Goal: Transaction & Acquisition: Purchase product/service

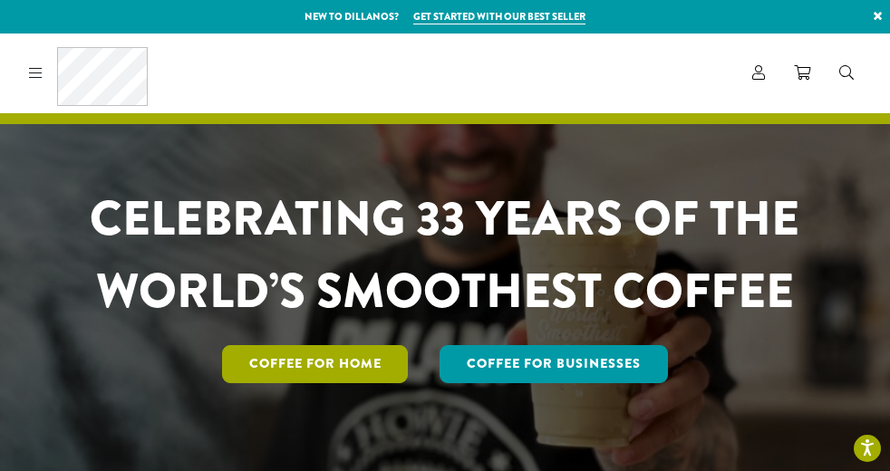
click at [346, 361] on link "Coffee for Home" at bounding box center [315, 364] width 187 height 38
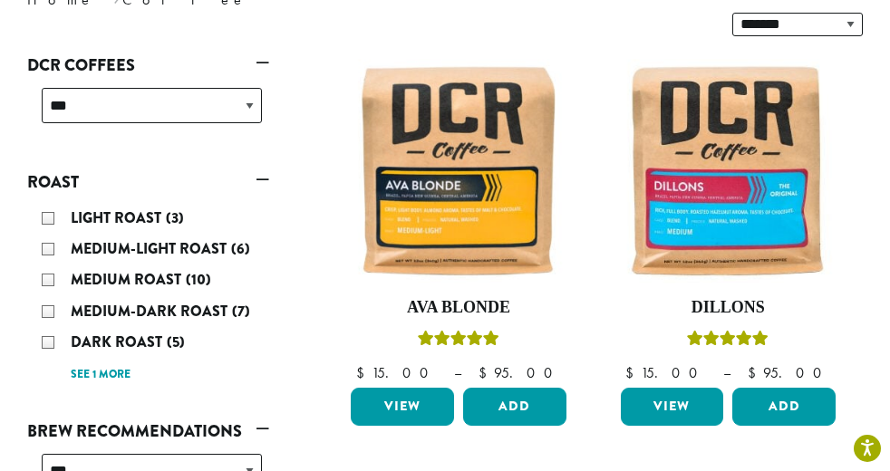
scroll to position [306, 0]
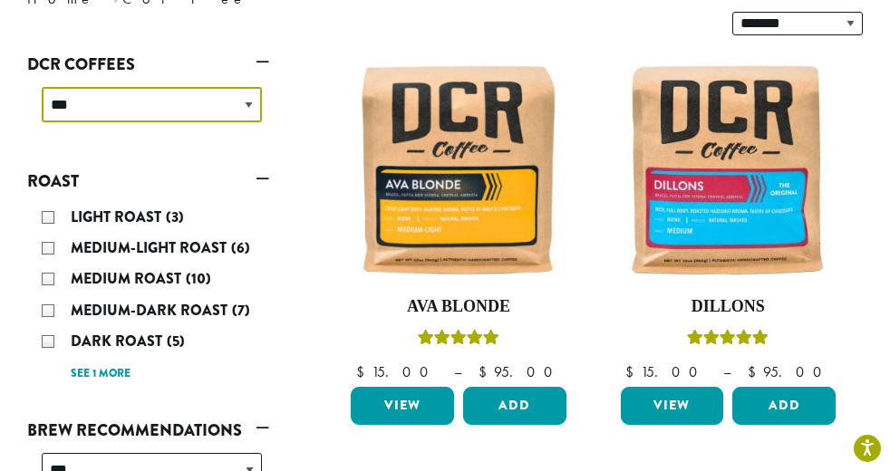
select select "**********"
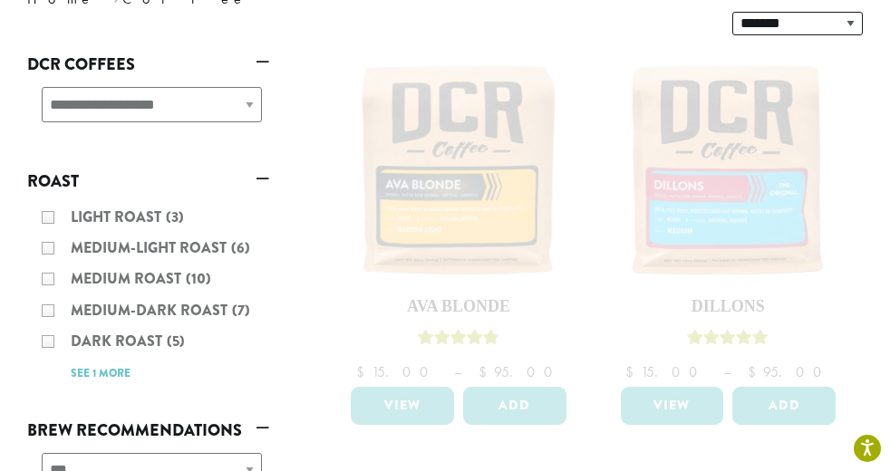
click at [44, 197] on div "Light Roast (3) Medium-Light Roast (6) Medium Roast (10) Medium-Dark Roast (7) …" at bounding box center [148, 295] width 242 height 196
click at [112, 102] on ul "**********" at bounding box center [148, 444] width 242 height 790
click at [43, 197] on div "Light Roast (3) Medium-Light Roast (6) Medium Roast (10) Medium-Dark Roast (7) …" at bounding box center [148, 295] width 242 height 196
click at [217, 307] on div "Light Roast (3) Medium-Light Roast (6) Medium Roast (10) Medium-Dark Roast (7) …" at bounding box center [148, 295] width 242 height 196
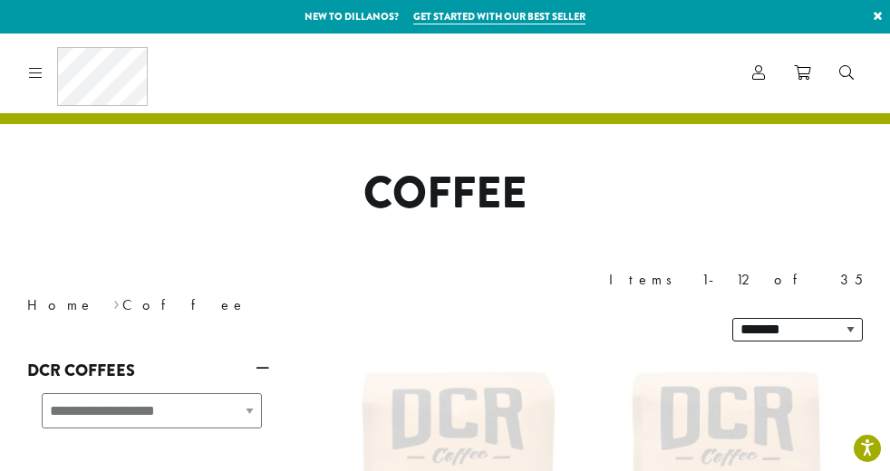
click at [206, 202] on h1 "Coffee" at bounding box center [445, 194] width 863 height 53
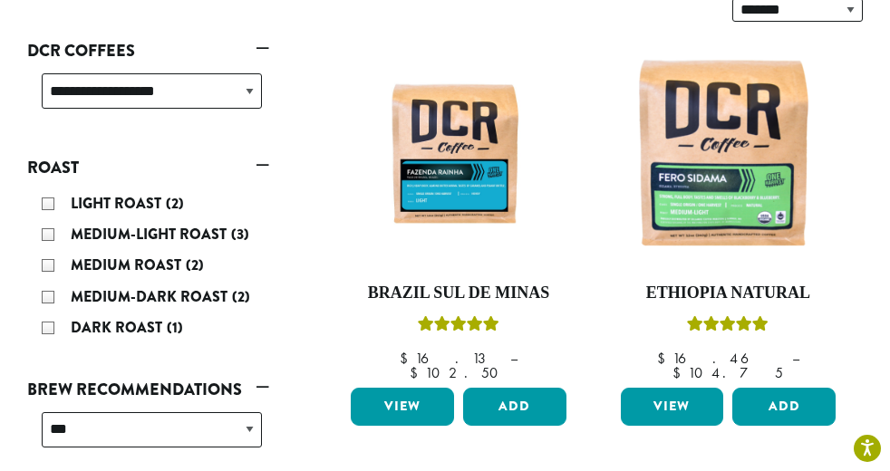
scroll to position [335, 0]
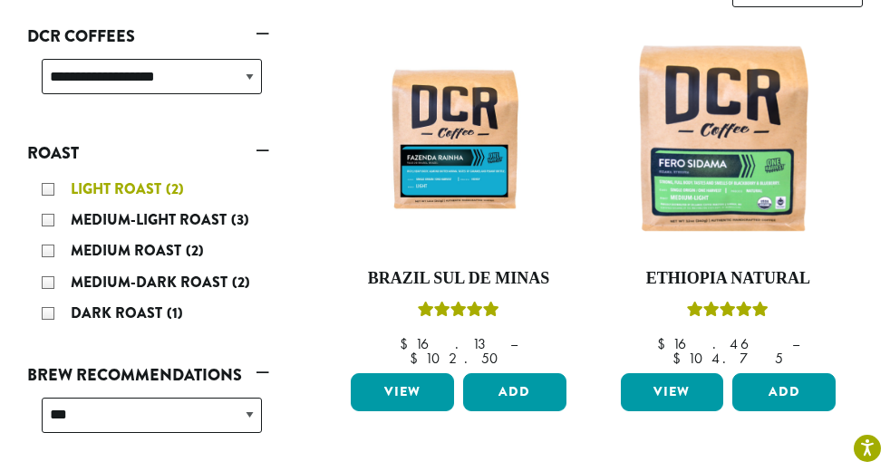
click at [48, 176] on div "Light Roast (2)" at bounding box center [152, 189] width 220 height 27
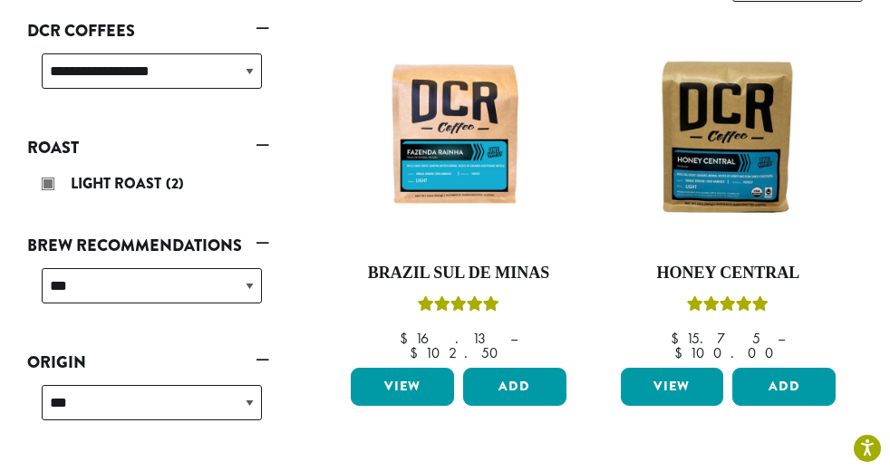
scroll to position [352, 0]
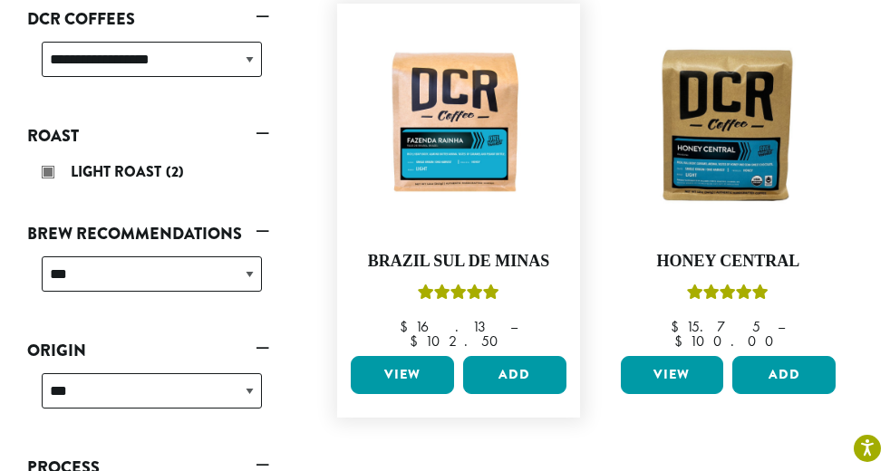
click at [402, 356] on link "View" at bounding box center [402, 375] width 103 height 38
click at [676, 356] on link "View" at bounding box center [672, 375] width 103 height 38
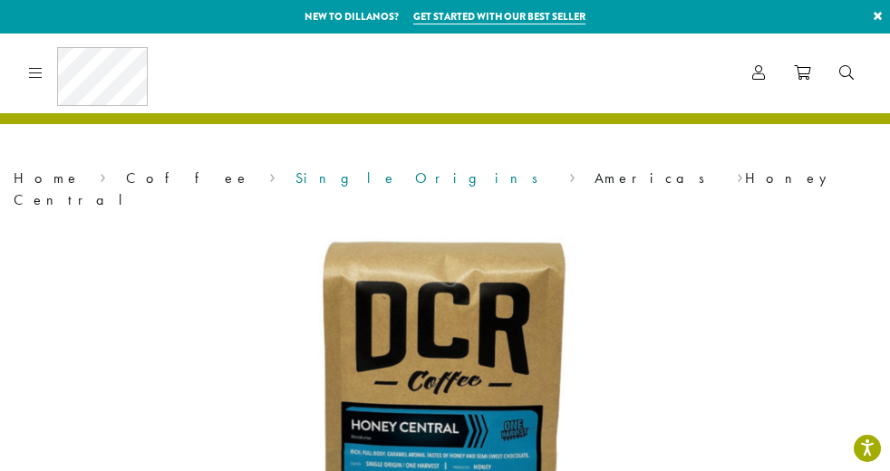
click at [296, 177] on link "Single Origins" at bounding box center [423, 178] width 255 height 19
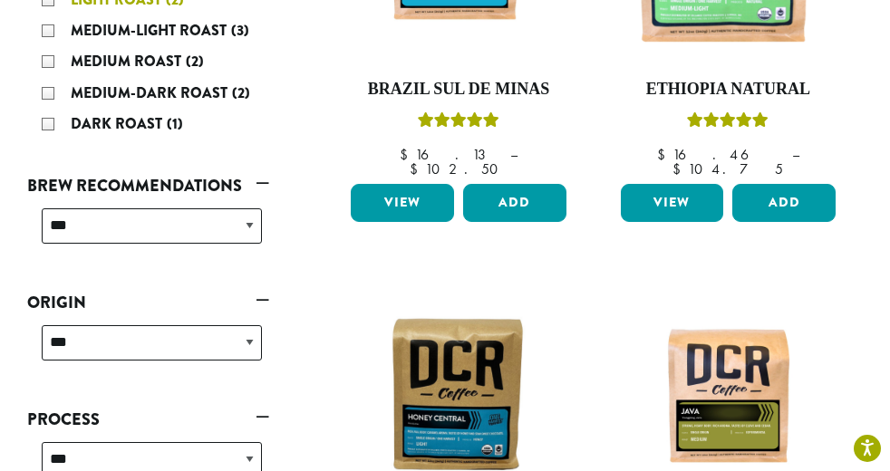
scroll to position [525, 0]
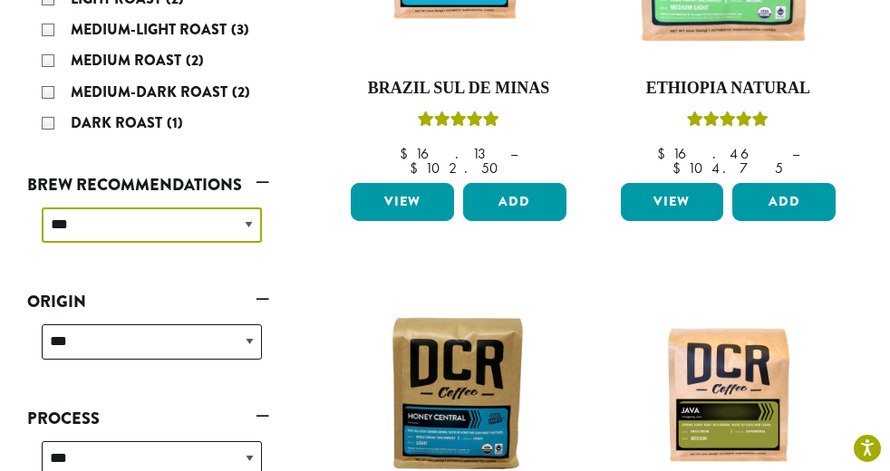
select select "*********"
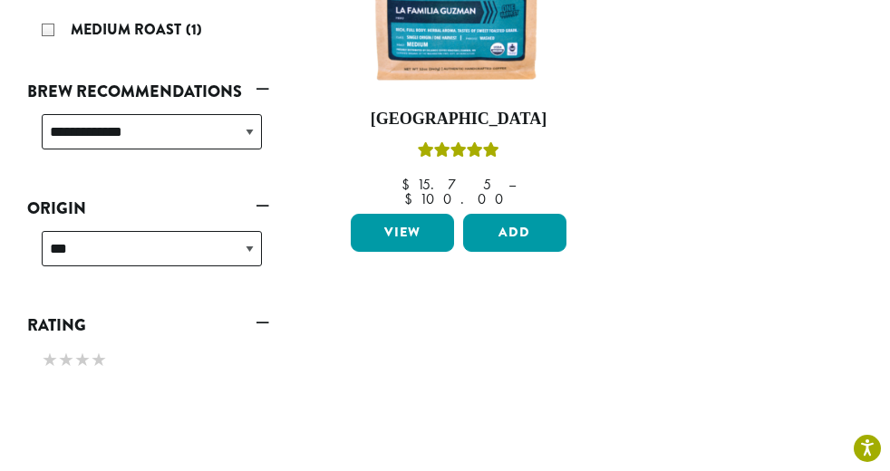
scroll to position [393, 0]
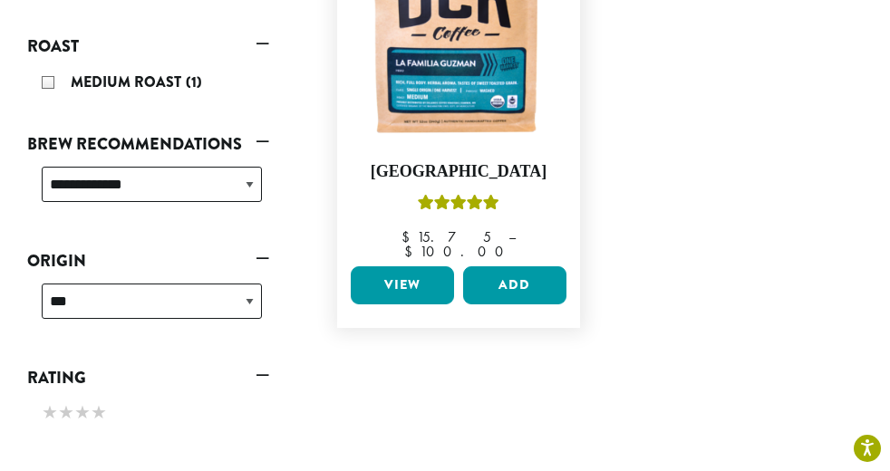
click at [404, 267] on link "View" at bounding box center [402, 286] width 103 height 38
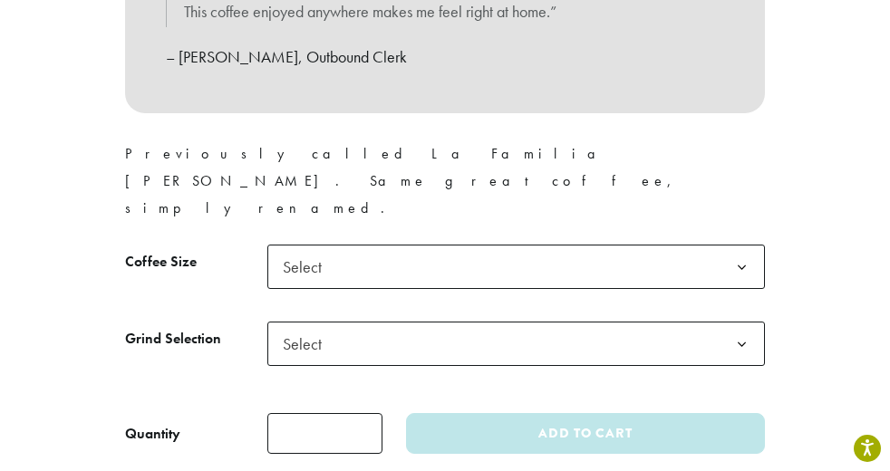
scroll to position [1246, 0]
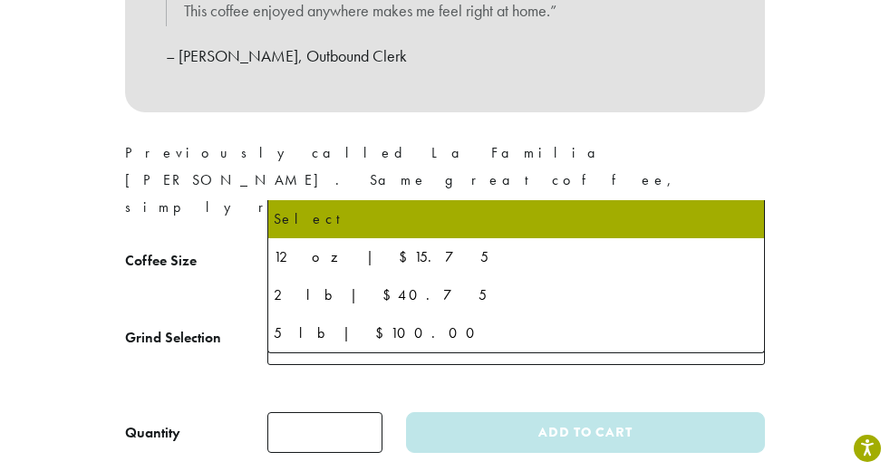
click at [741, 245] on b at bounding box center [742, 267] width 44 height 44
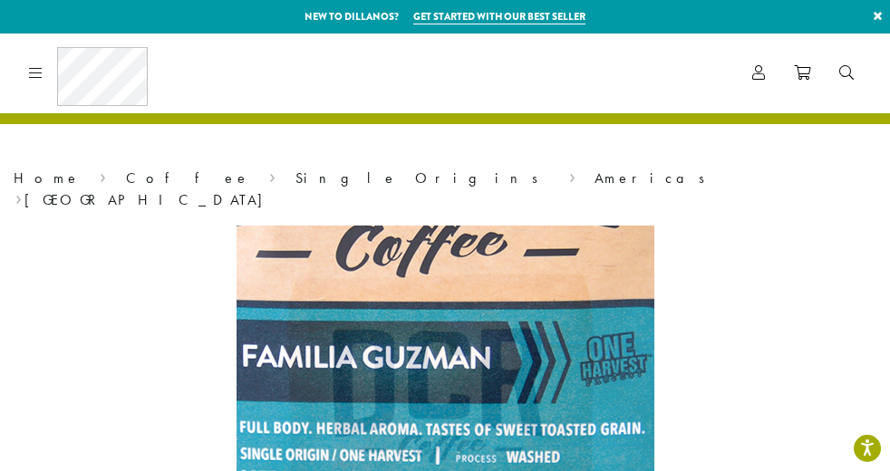
scroll to position [0, 0]
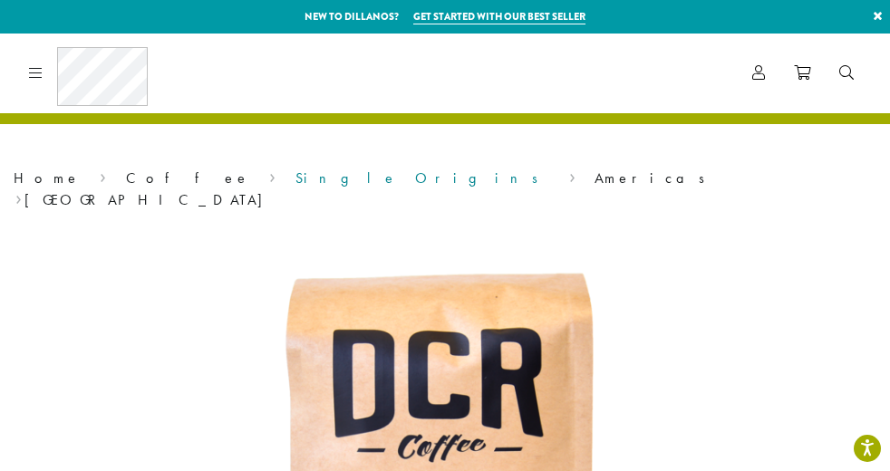
click at [296, 171] on link "Single Origins" at bounding box center [423, 178] width 255 height 19
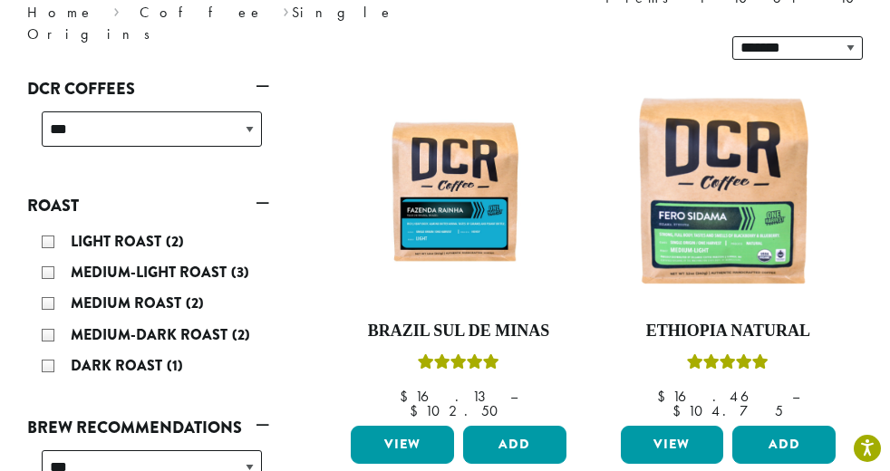
scroll to position [283, 0]
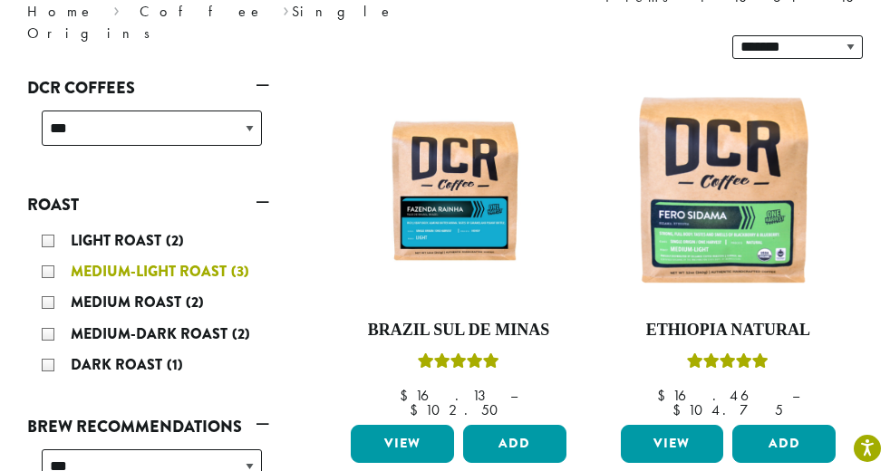
click at [48, 258] on div "Medium-Light Roast (3)" at bounding box center [152, 271] width 220 height 27
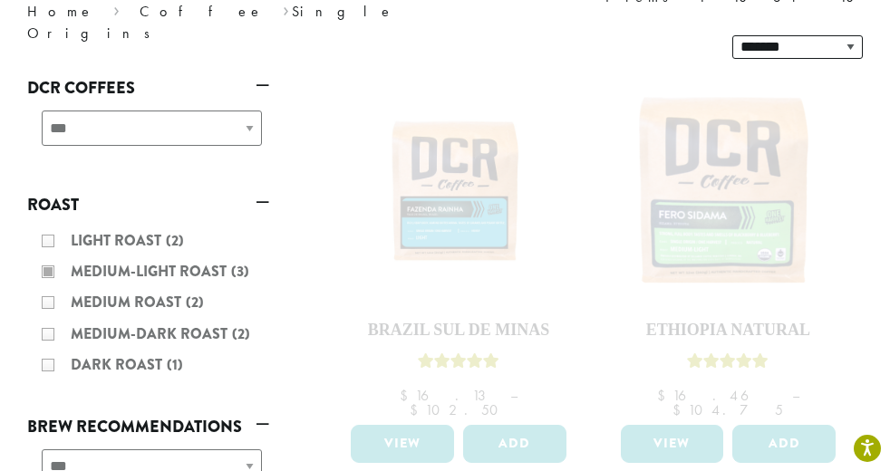
click at [44, 220] on div "Light Roast (2) Medium-Light Roast (3) Medium Roast (2) Medium-Dark Roast (2) D…" at bounding box center [148, 304] width 242 height 169
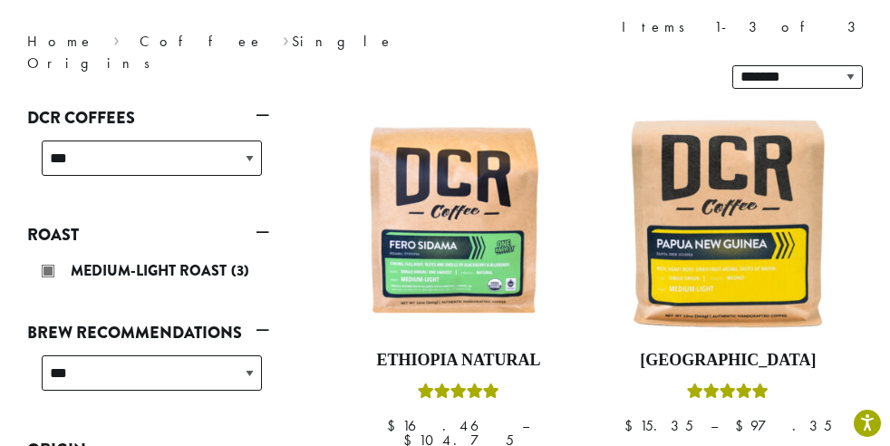
scroll to position [236, 0]
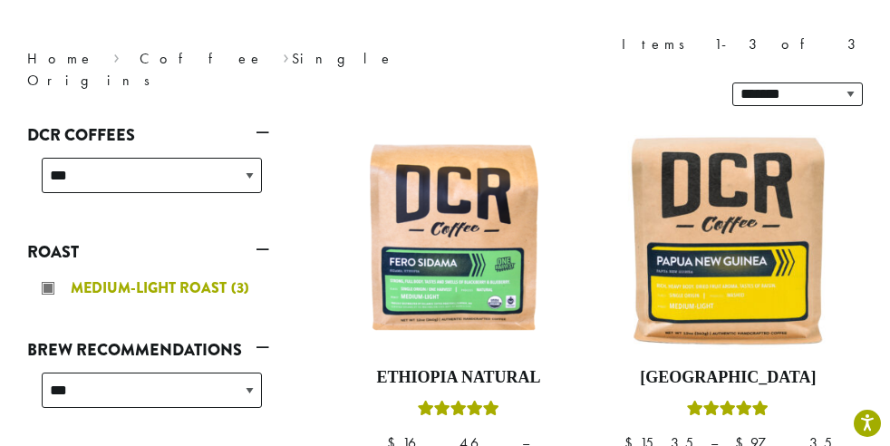
click at [49, 275] on div "Medium-Light Roast (3)" at bounding box center [152, 288] width 220 height 27
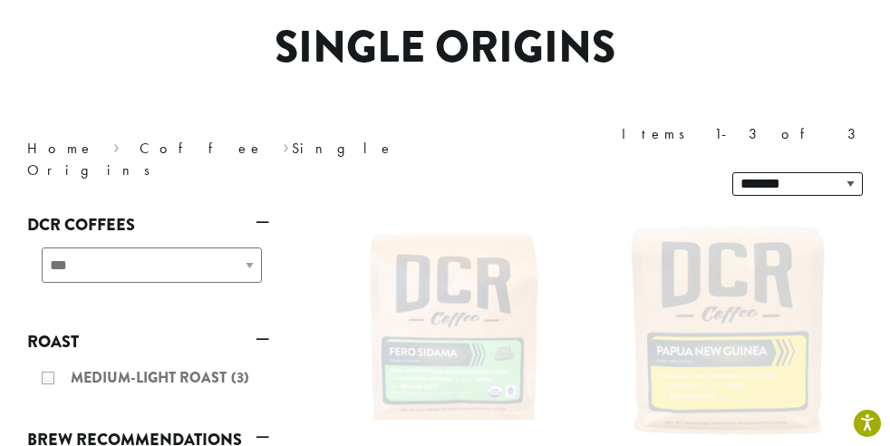
scroll to position [145, 0]
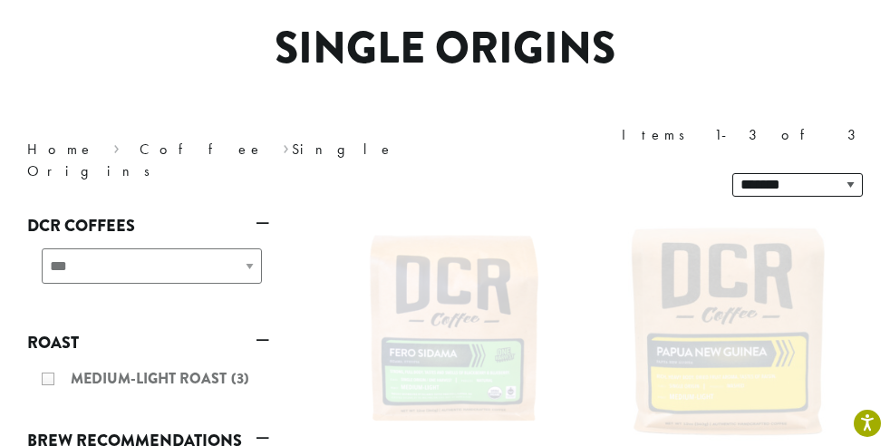
click at [250, 241] on div "**********" at bounding box center [148, 273] width 242 height 64
click at [247, 241] on div "**********" at bounding box center [148, 273] width 242 height 64
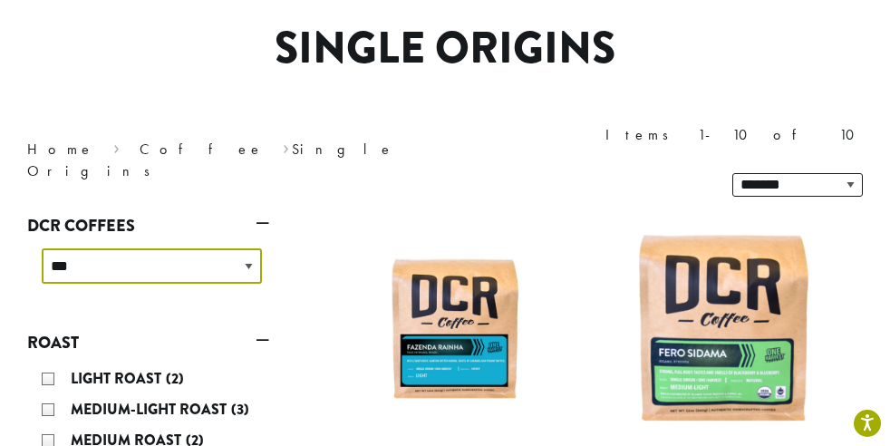
select select "**********"
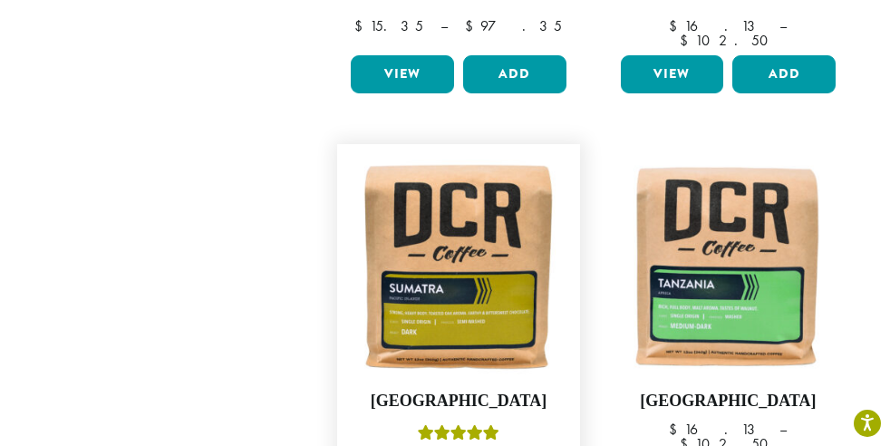
scroll to position [1979, 0]
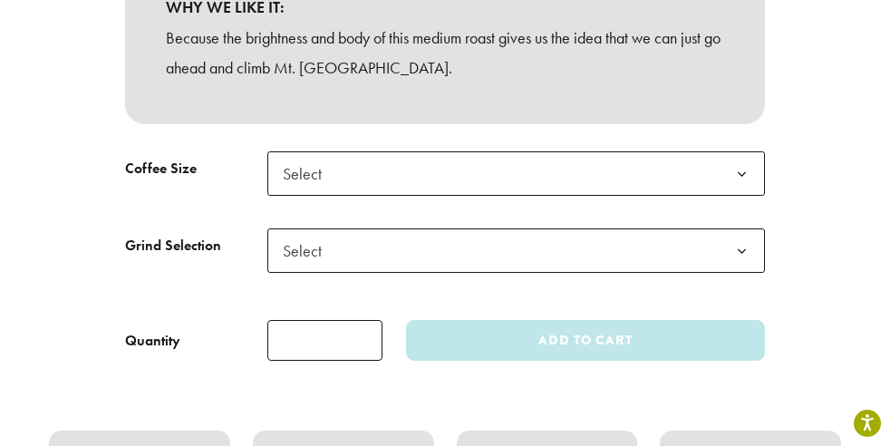
scroll to position [887, 0]
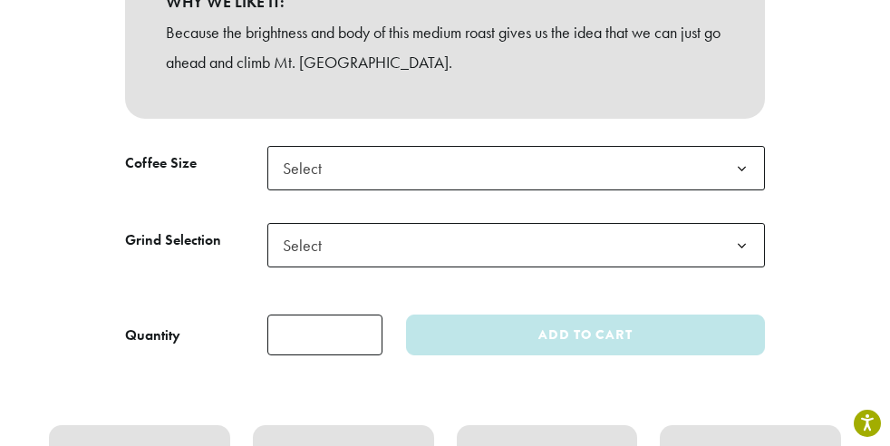
click at [745, 147] on b at bounding box center [742, 169] width 44 height 44
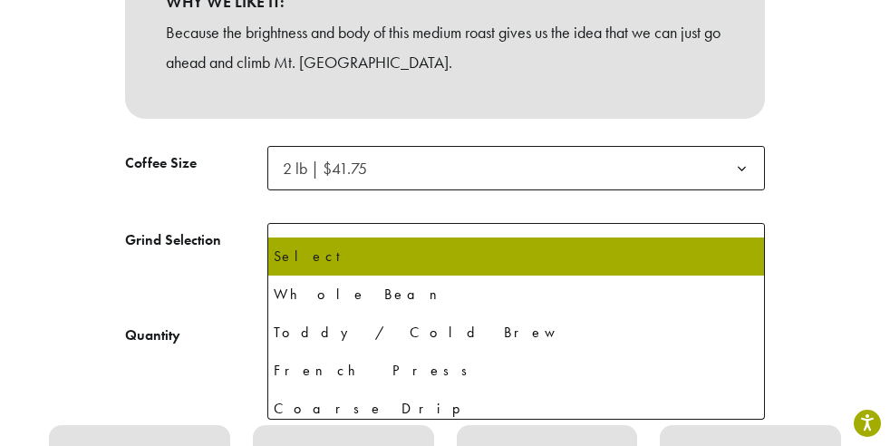
click at [743, 224] on b at bounding box center [742, 246] width 44 height 44
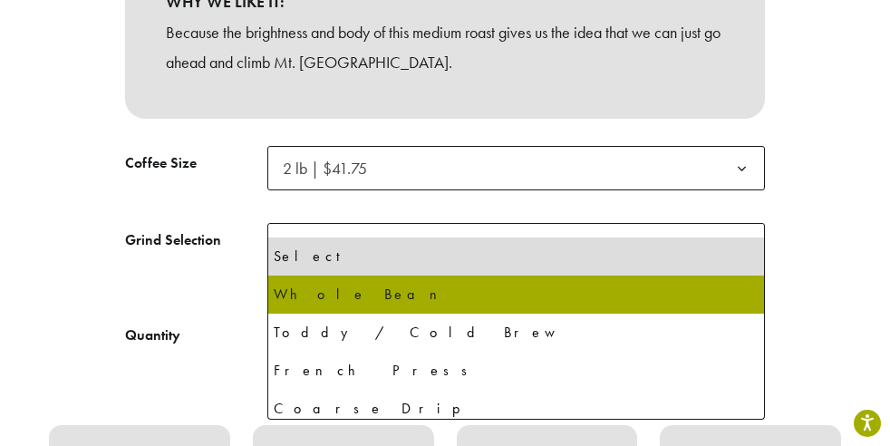
select select "**********"
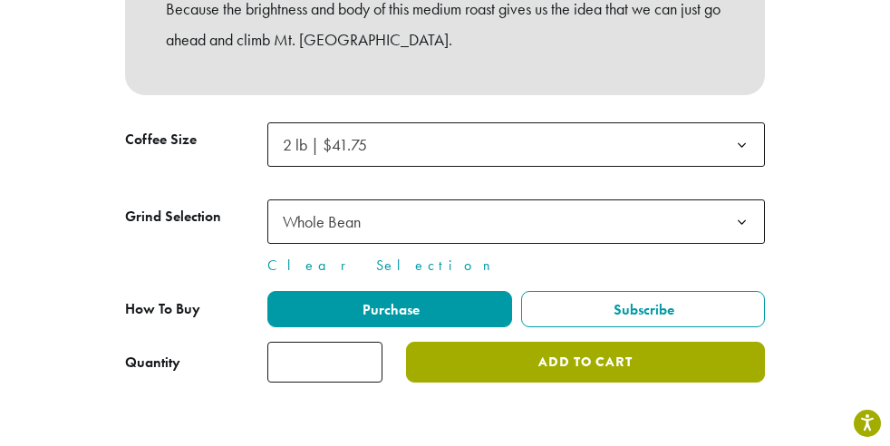
click at [569, 342] on button "Add to cart" at bounding box center [585, 362] width 359 height 41
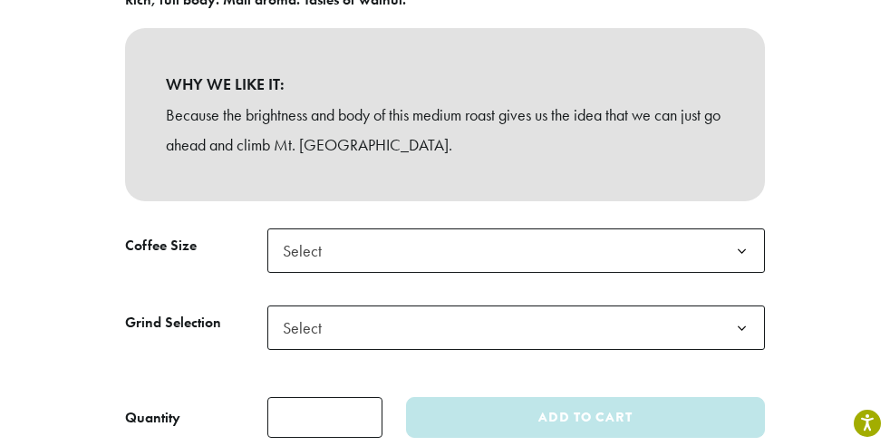
scroll to position [804, 0]
click at [747, 230] on b at bounding box center [742, 252] width 44 height 44
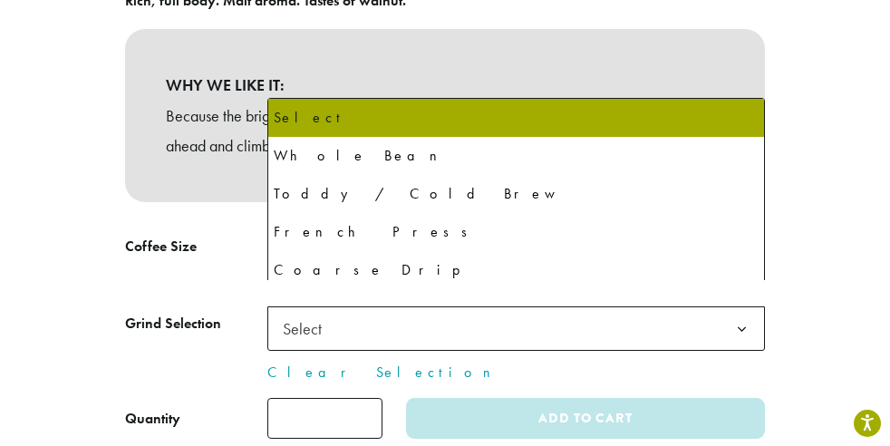
click at [743, 307] on b at bounding box center [742, 329] width 44 height 44
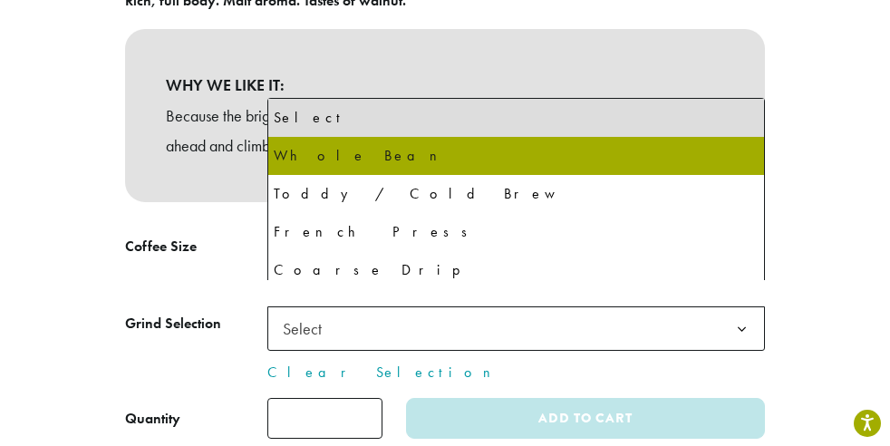
select select "**********"
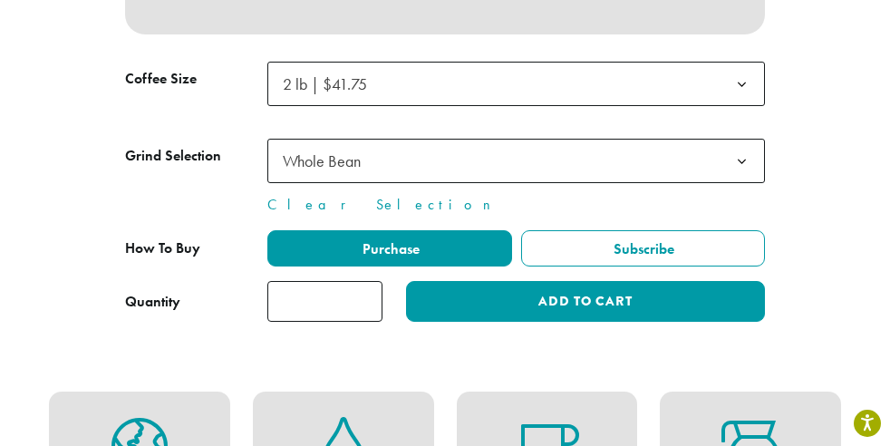
scroll to position [957, 0]
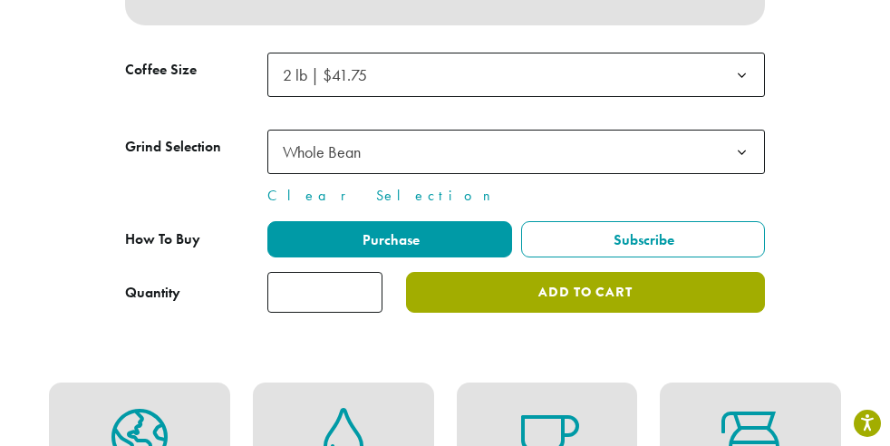
click at [541, 272] on button "Add to cart" at bounding box center [585, 292] width 359 height 41
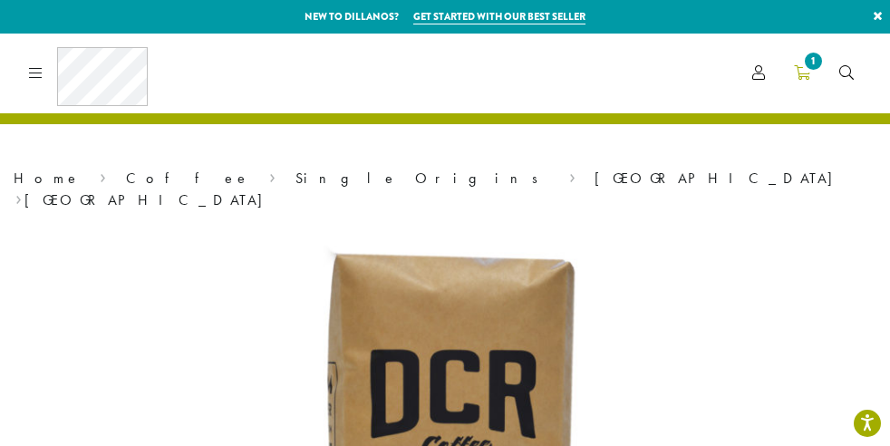
click at [808, 64] on span "1" at bounding box center [813, 61] width 24 height 24
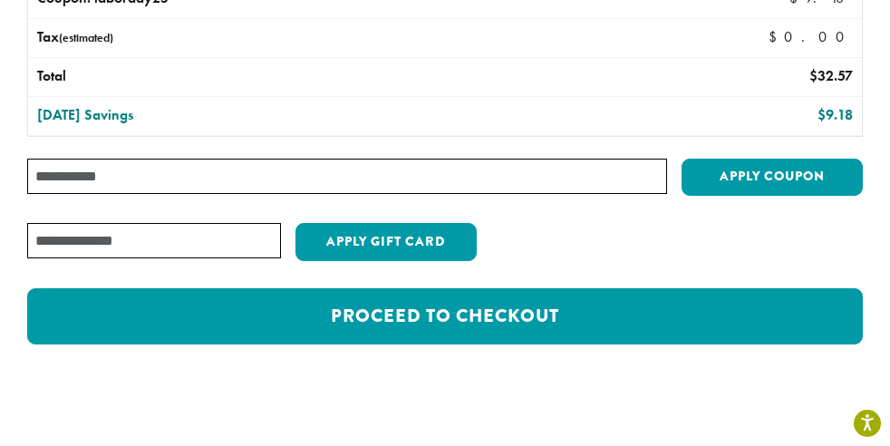
scroll to position [489, 0]
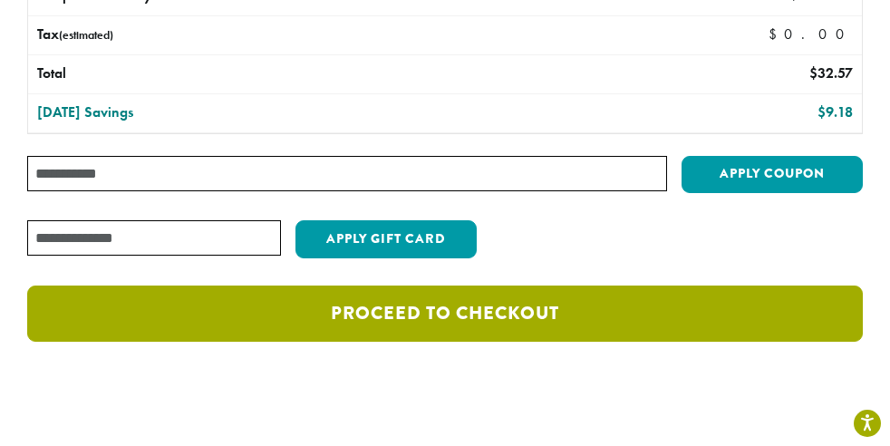
click at [456, 304] on link "Proceed to checkout" at bounding box center [445, 314] width 836 height 56
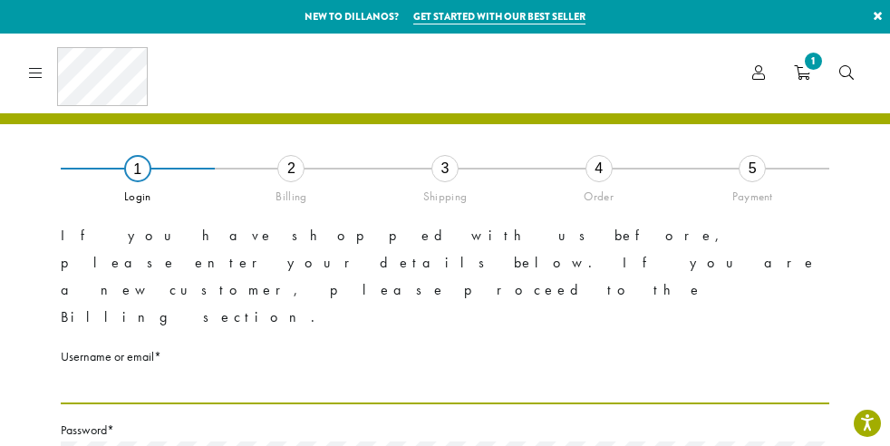
type input "**********"
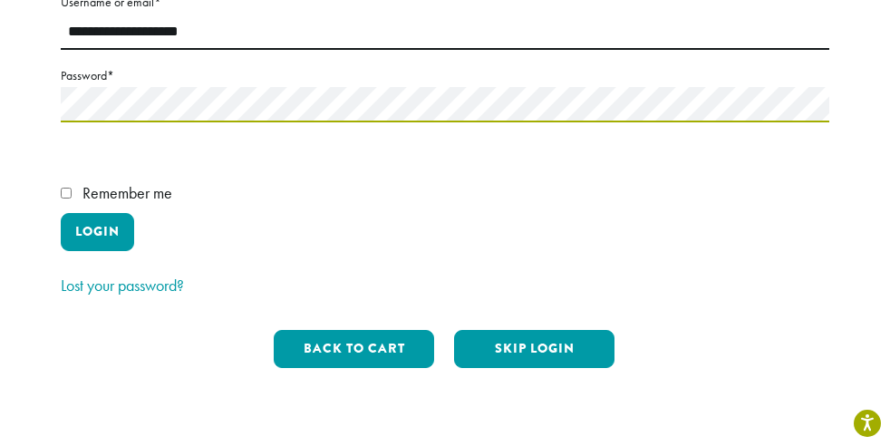
scroll to position [356, 0]
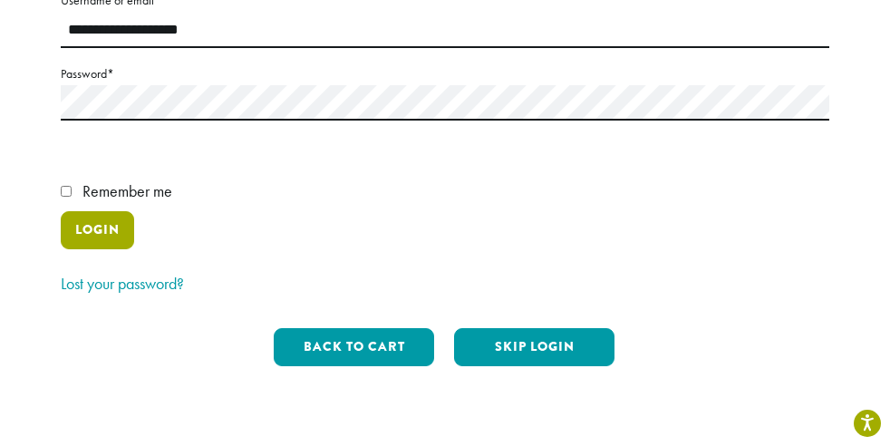
click at [94, 211] on button "Login" at bounding box center [97, 230] width 73 height 38
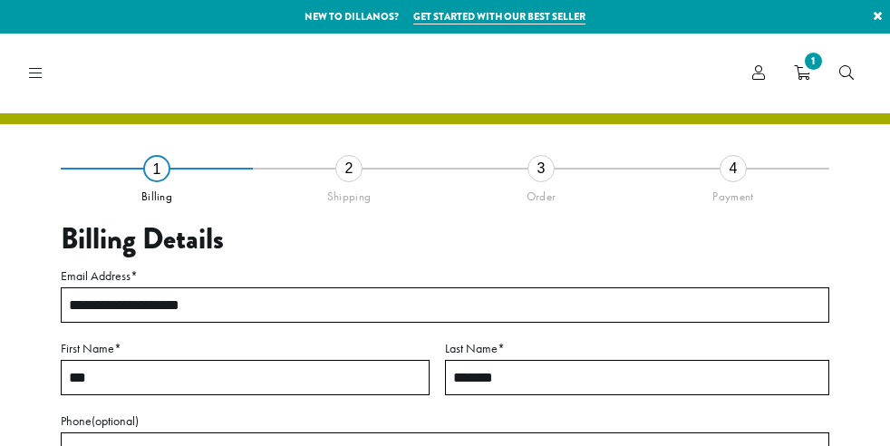
select select "**"
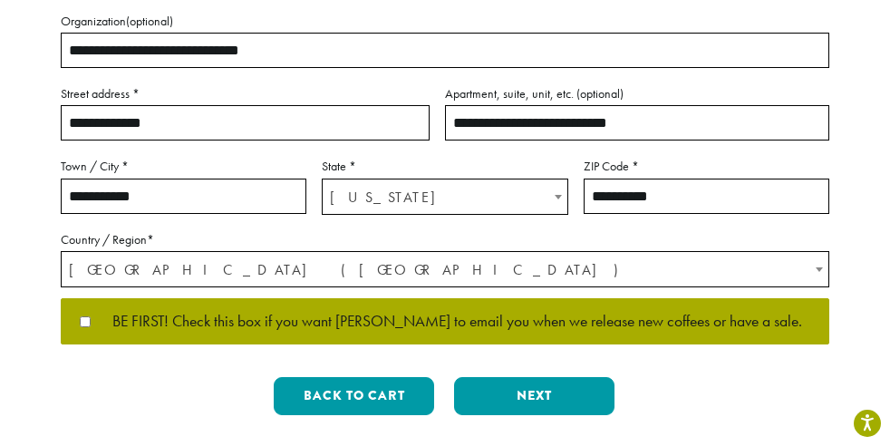
scroll to position [490, 0]
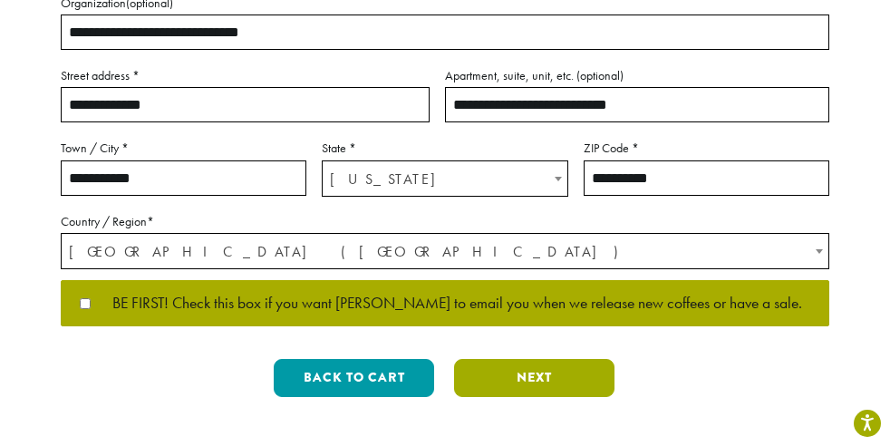
click at [534, 374] on button "Next" at bounding box center [534, 378] width 160 height 38
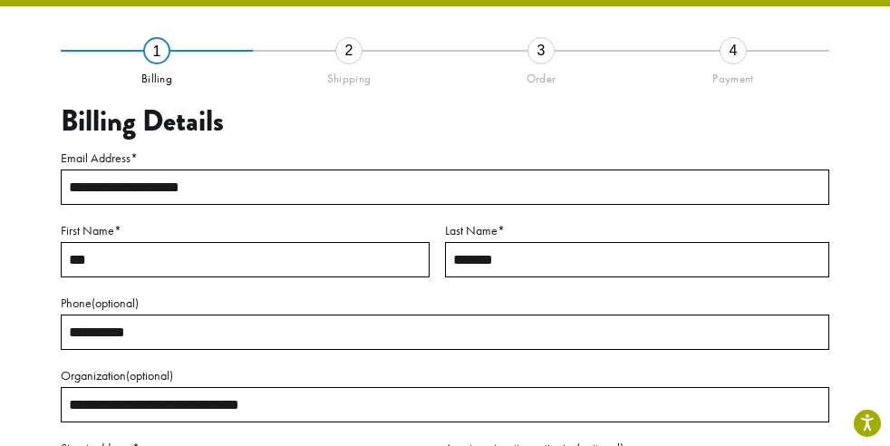
scroll to position [103, 0]
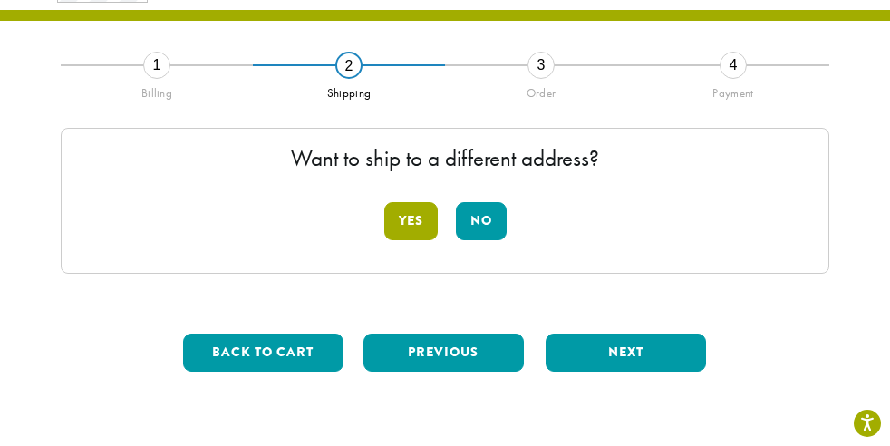
click at [406, 215] on button "Yes" at bounding box center [410, 221] width 53 height 38
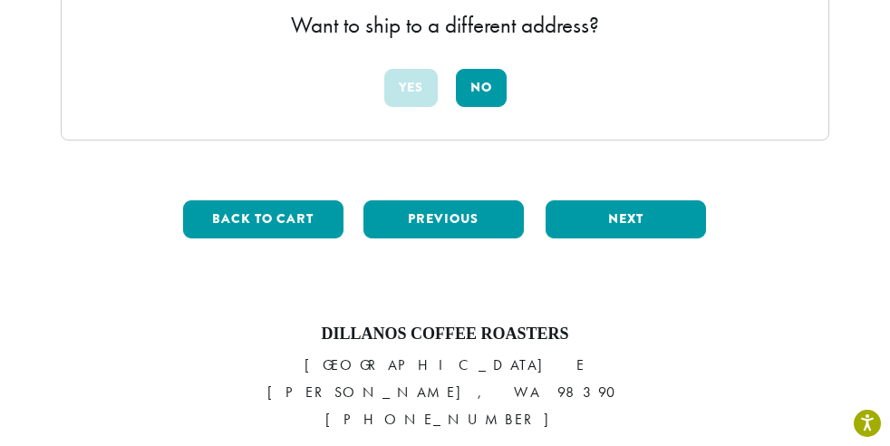
scroll to position [642, 0]
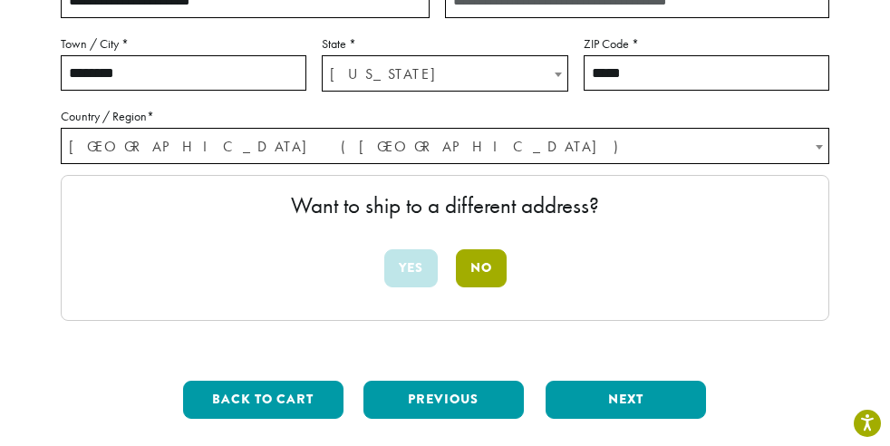
click at [478, 262] on button "No" at bounding box center [481, 268] width 51 height 38
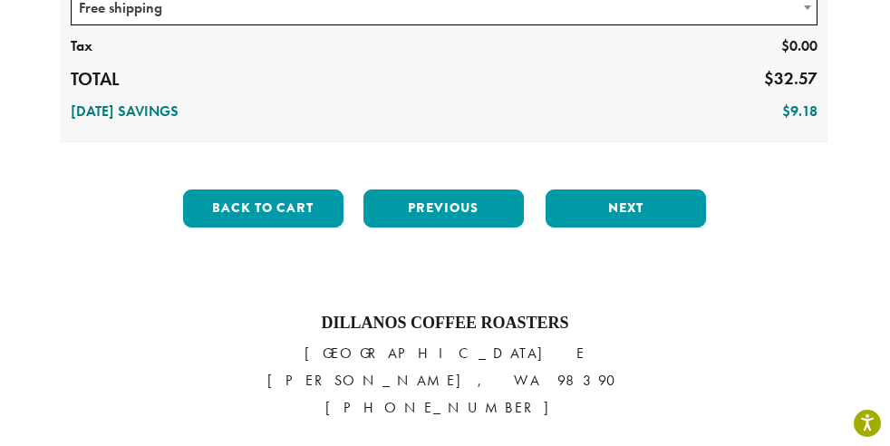
scroll to position [553, 0]
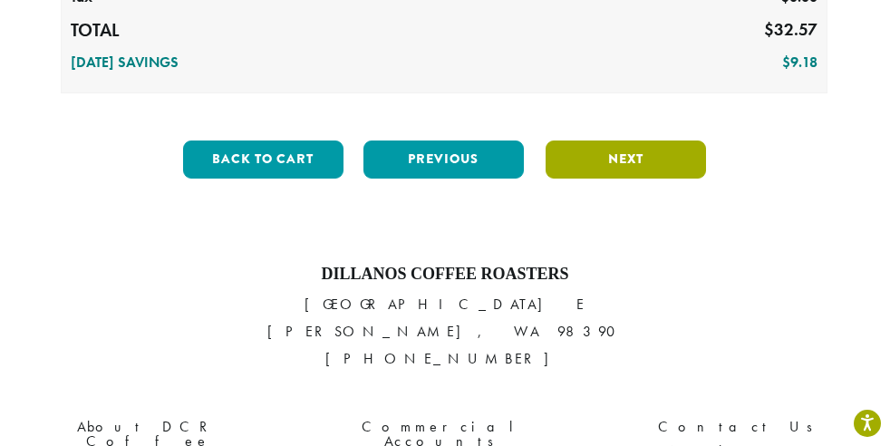
click at [638, 150] on button "Next" at bounding box center [626, 160] width 160 height 38
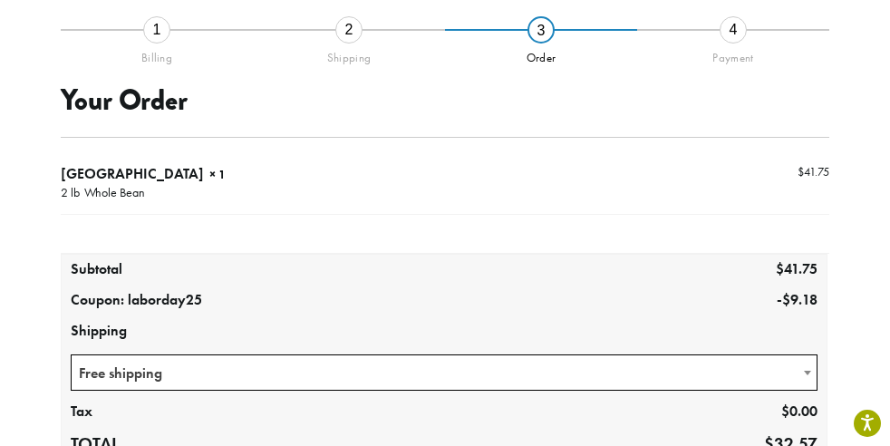
scroll to position [103, 0]
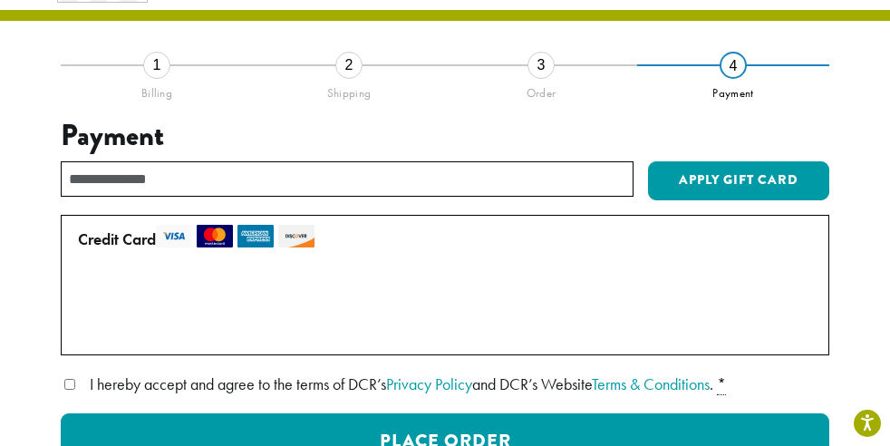
click at [87, 325] on label "Use a new card" at bounding box center [441, 329] width 727 height 29
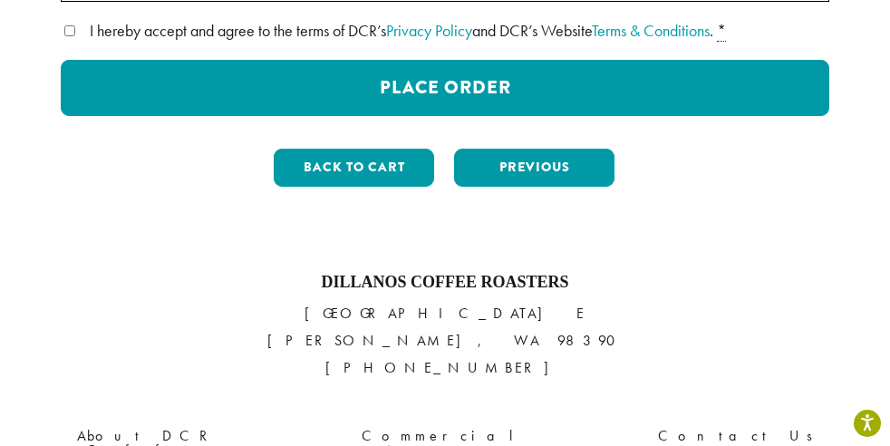
scroll to position [717, 0]
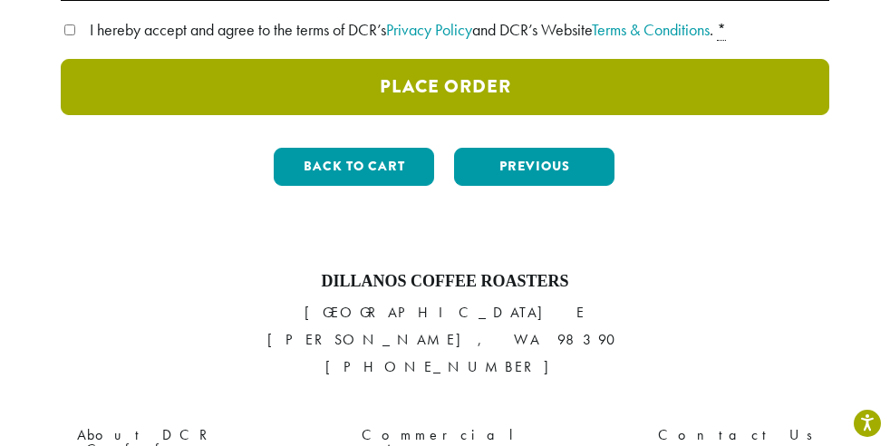
click at [445, 86] on button "Place Order" at bounding box center [445, 87] width 769 height 56
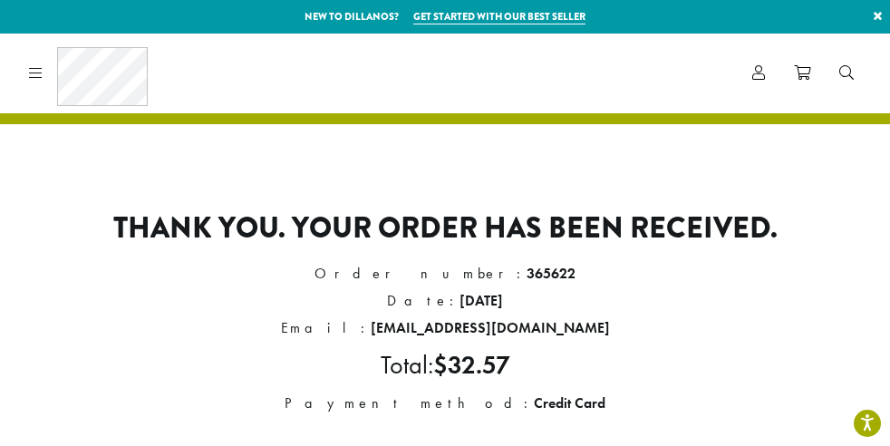
click at [877, 15] on link "×" at bounding box center [878, 16] width 24 height 33
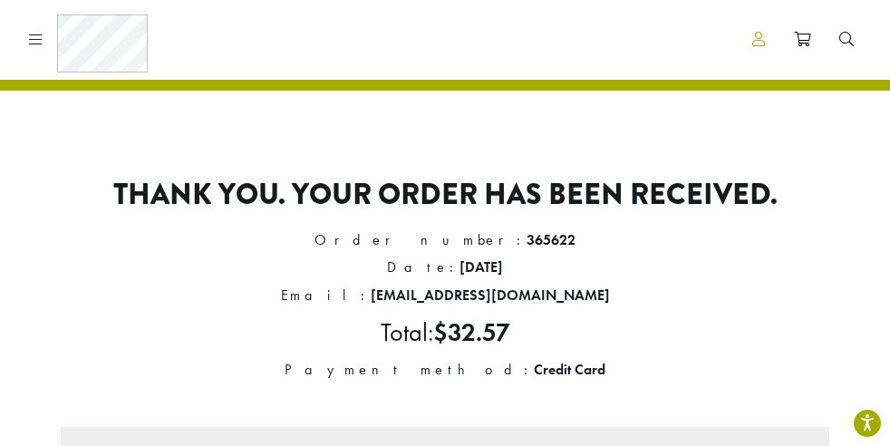
click at [758, 41] on icon at bounding box center [758, 39] width 13 height 15
